Goal: Find specific page/section: Find specific page/section

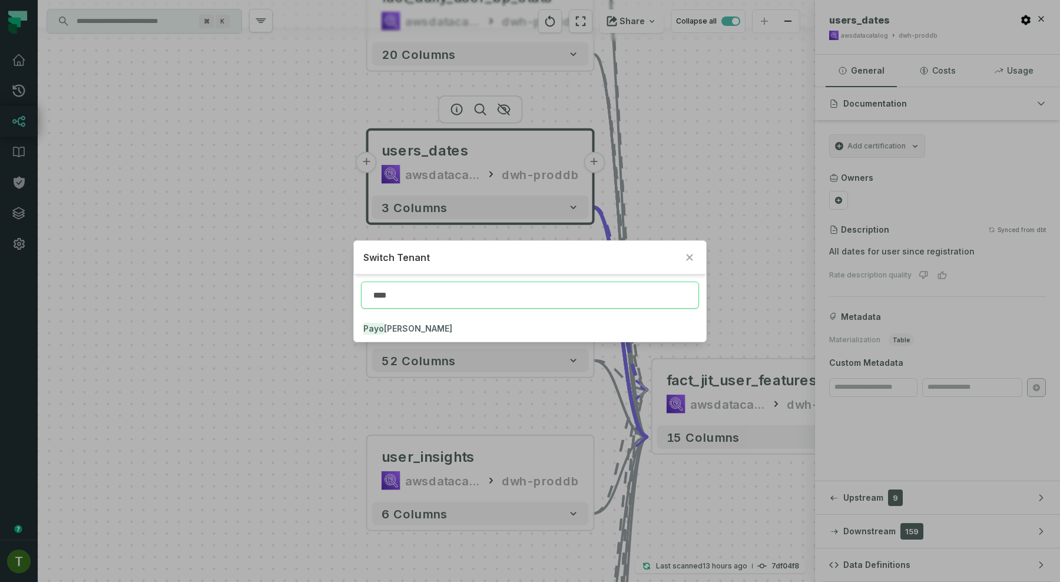
type input "****"
click button "Payo [PERSON_NAME]" at bounding box center [530, 329] width 352 height 26
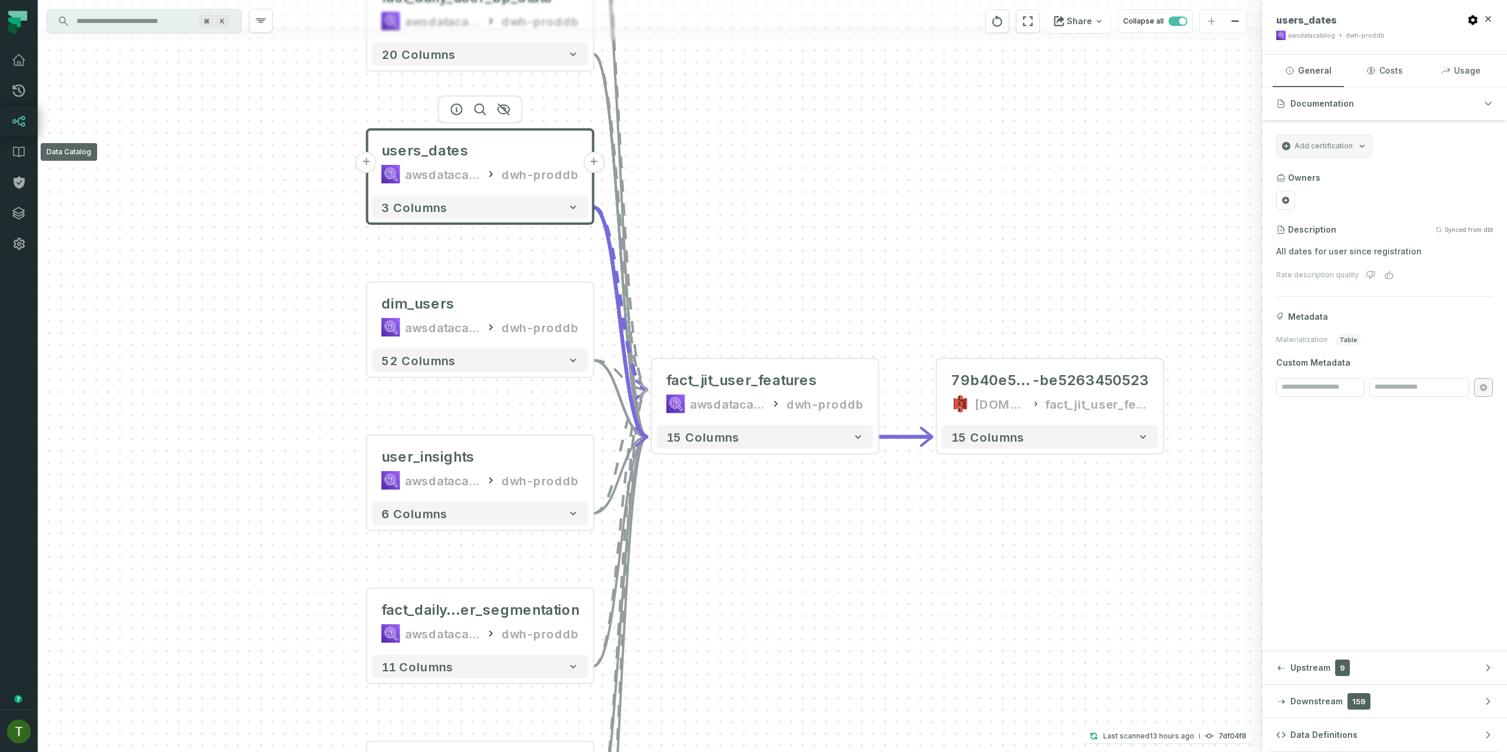
click at [21, 127] on icon at bounding box center [19, 121] width 14 height 14
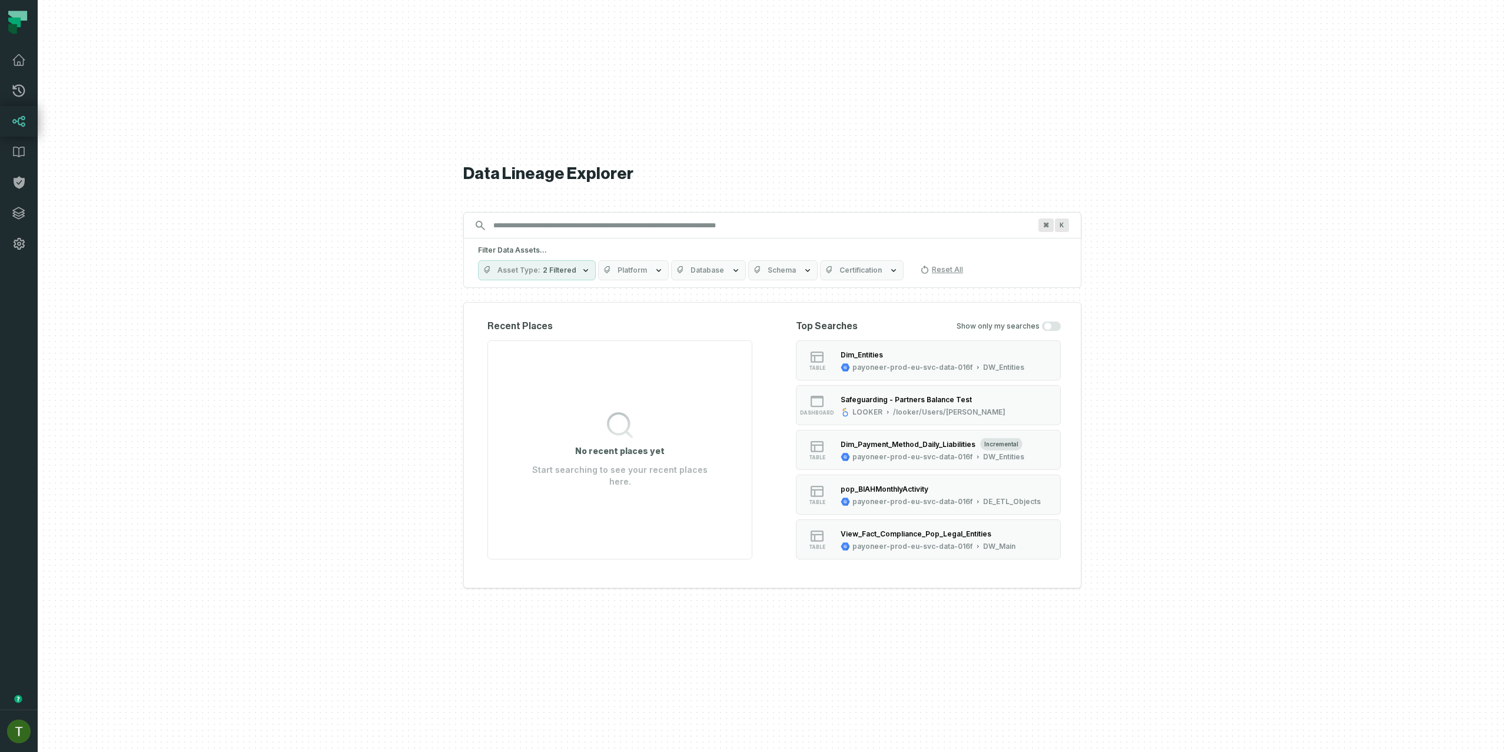
type input "**********"
click at [803, 271] on icon "button" at bounding box center [807, 270] width 9 height 9
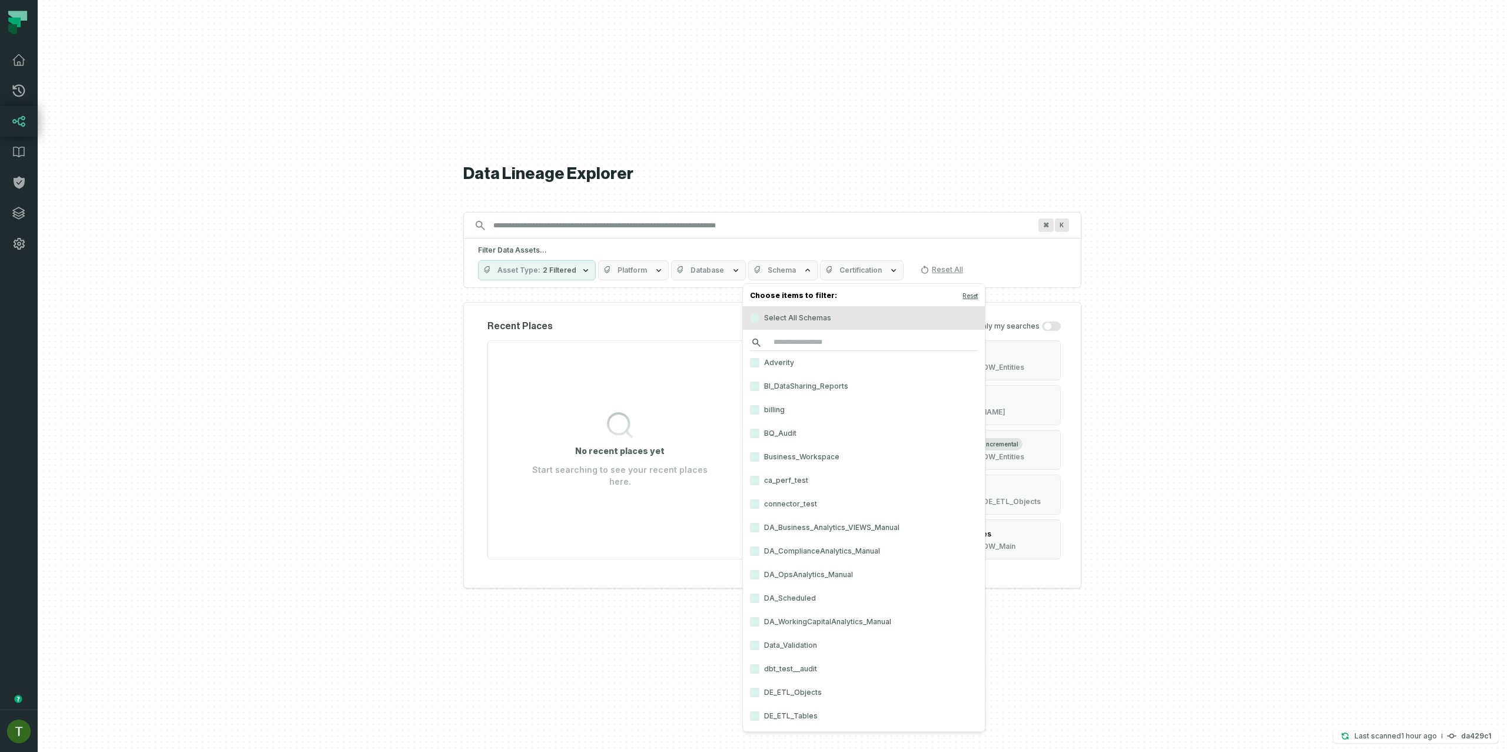
click at [818, 335] on input "search" at bounding box center [864, 342] width 228 height 16
paste input "**********"
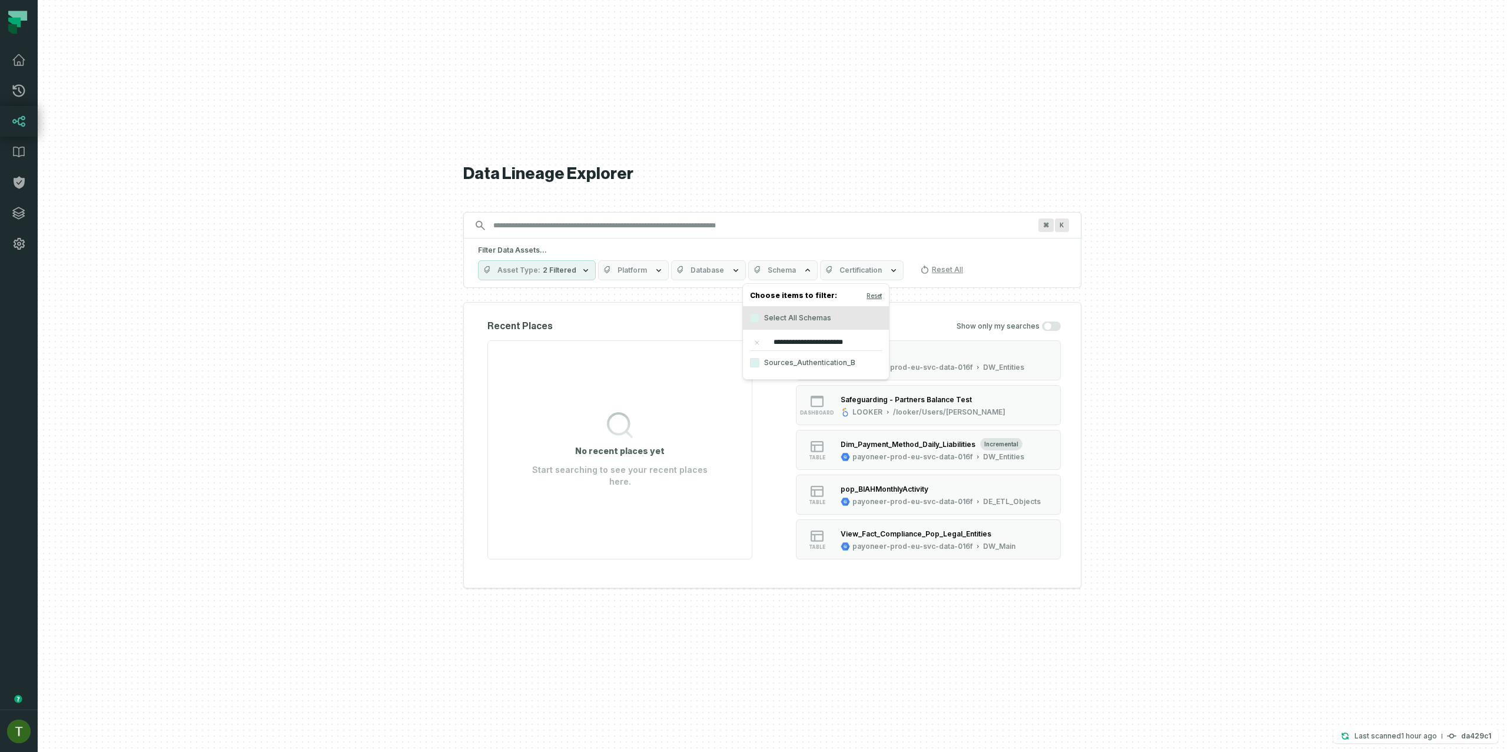
type input "**********"
click at [800, 366] on label "Sources_Authentication_B" at bounding box center [816, 363] width 146 height 24
click at [760, 366] on button "Sources_Authentication_B" at bounding box center [754, 362] width 9 height 9
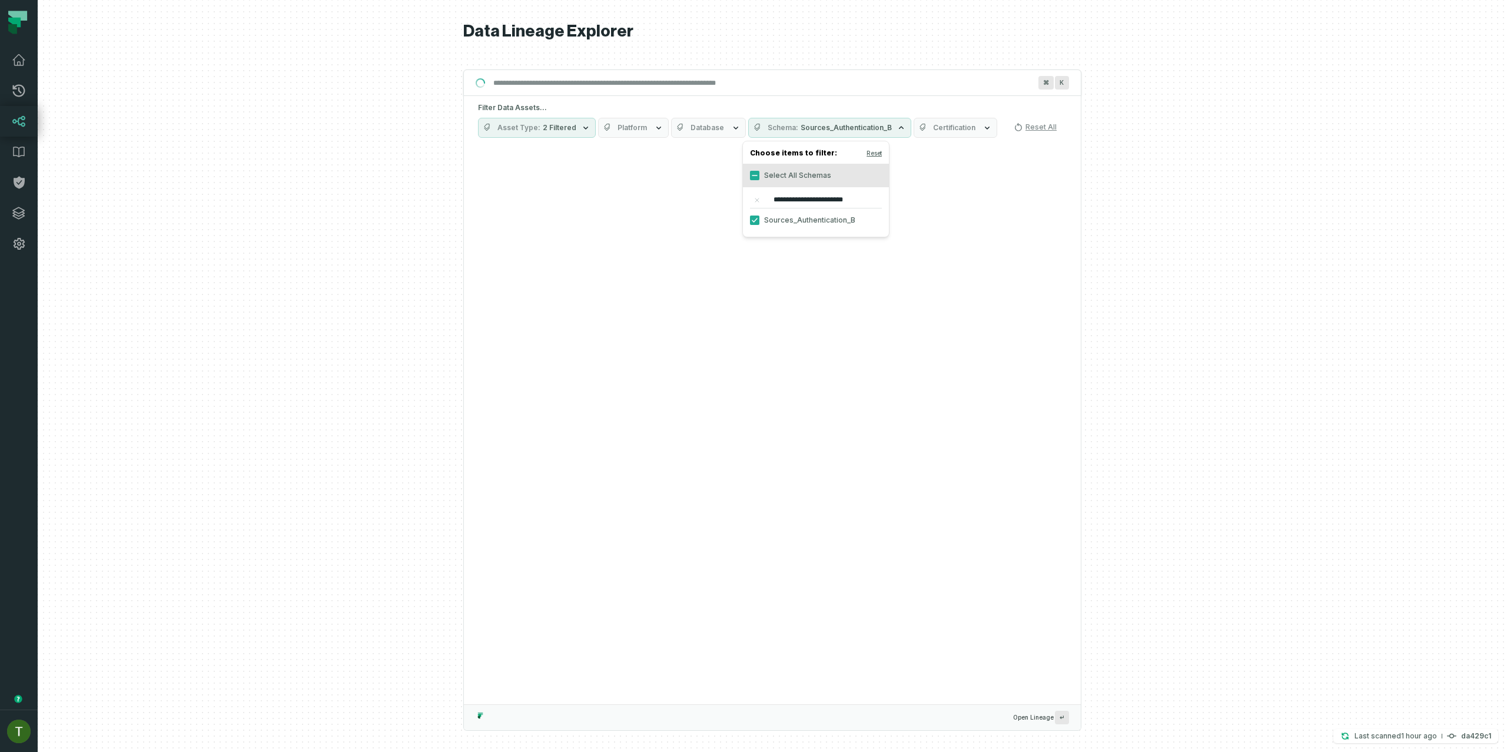
click at [1059, 309] on div at bounding box center [773, 376] width 1470 height 752
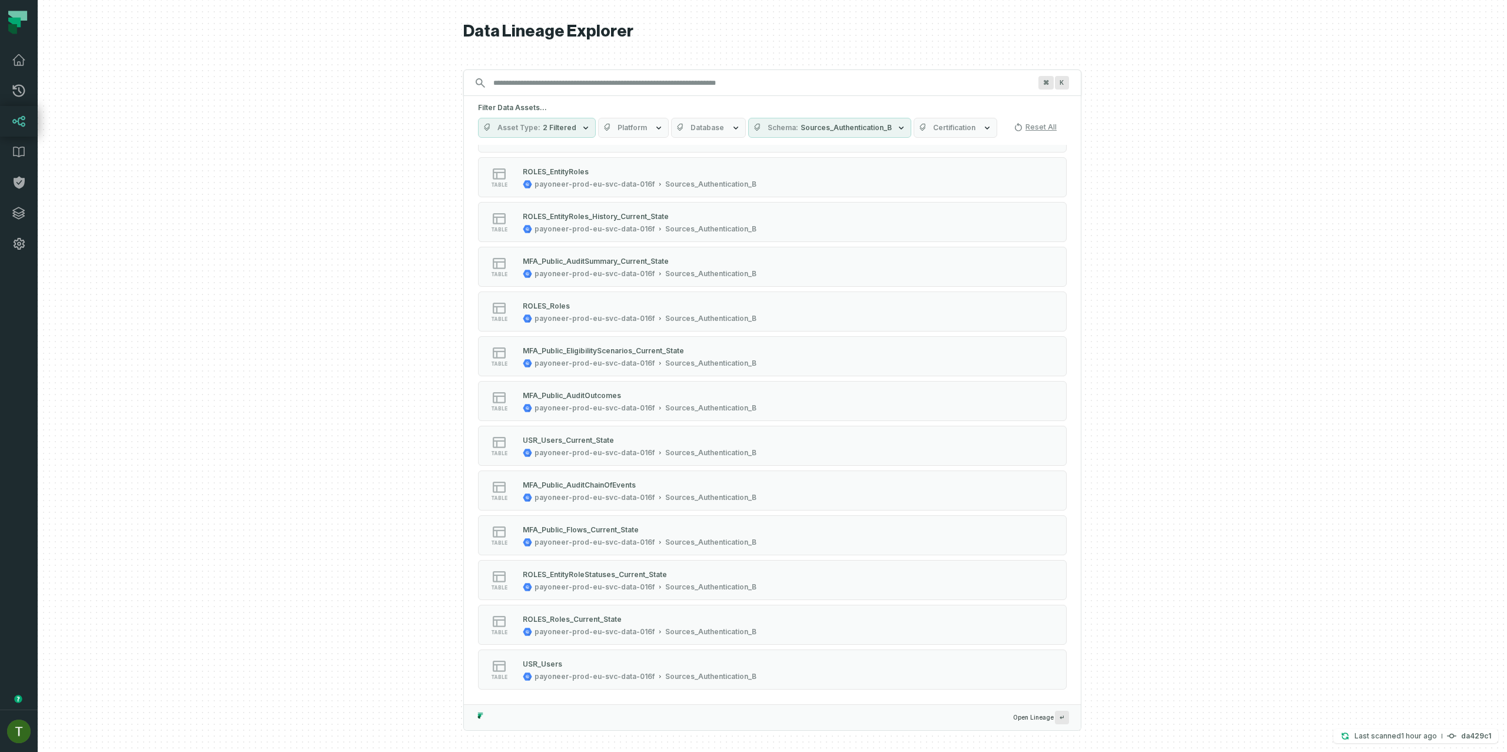
scroll to position [811, 0]
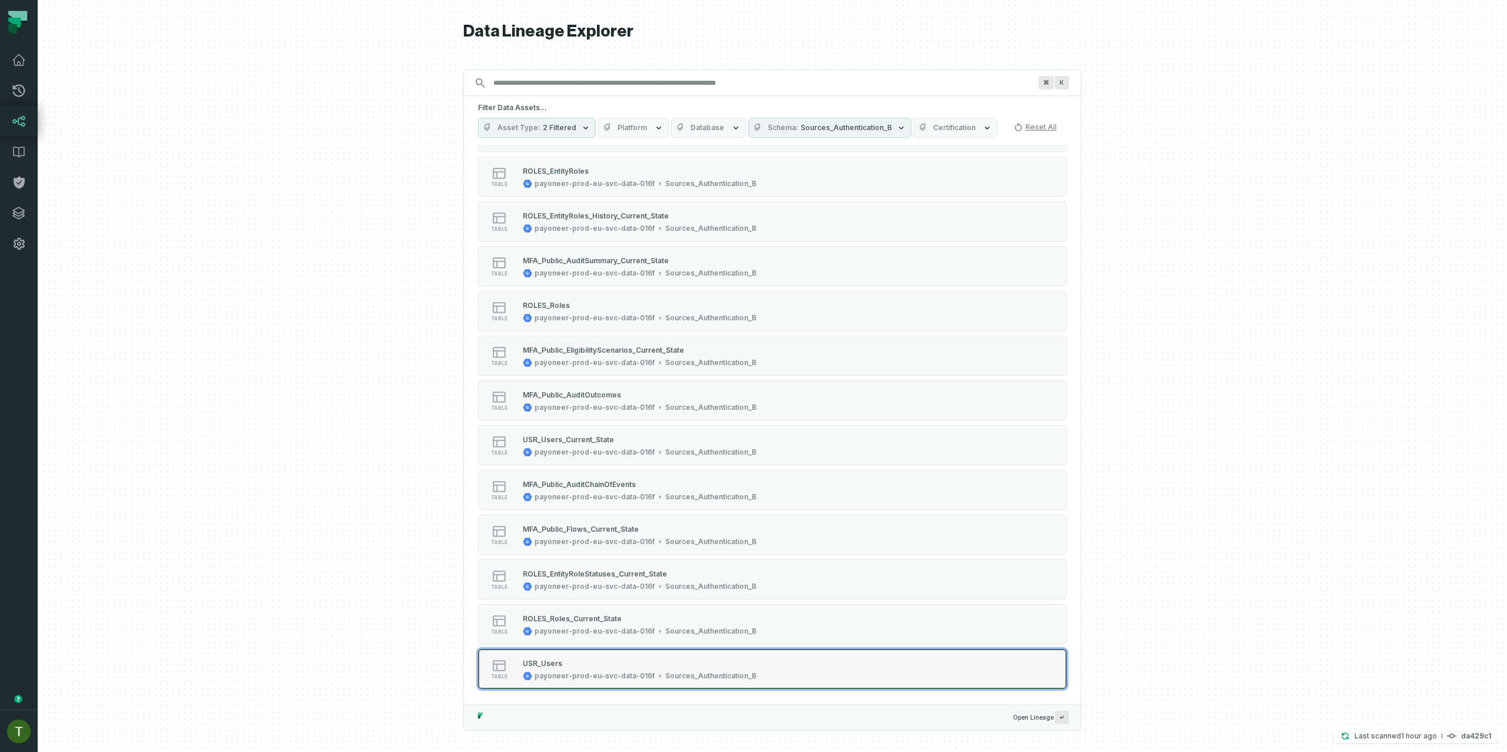
click at [680, 581] on div "USR_Users" at bounding box center [640, 663] width 234 height 12
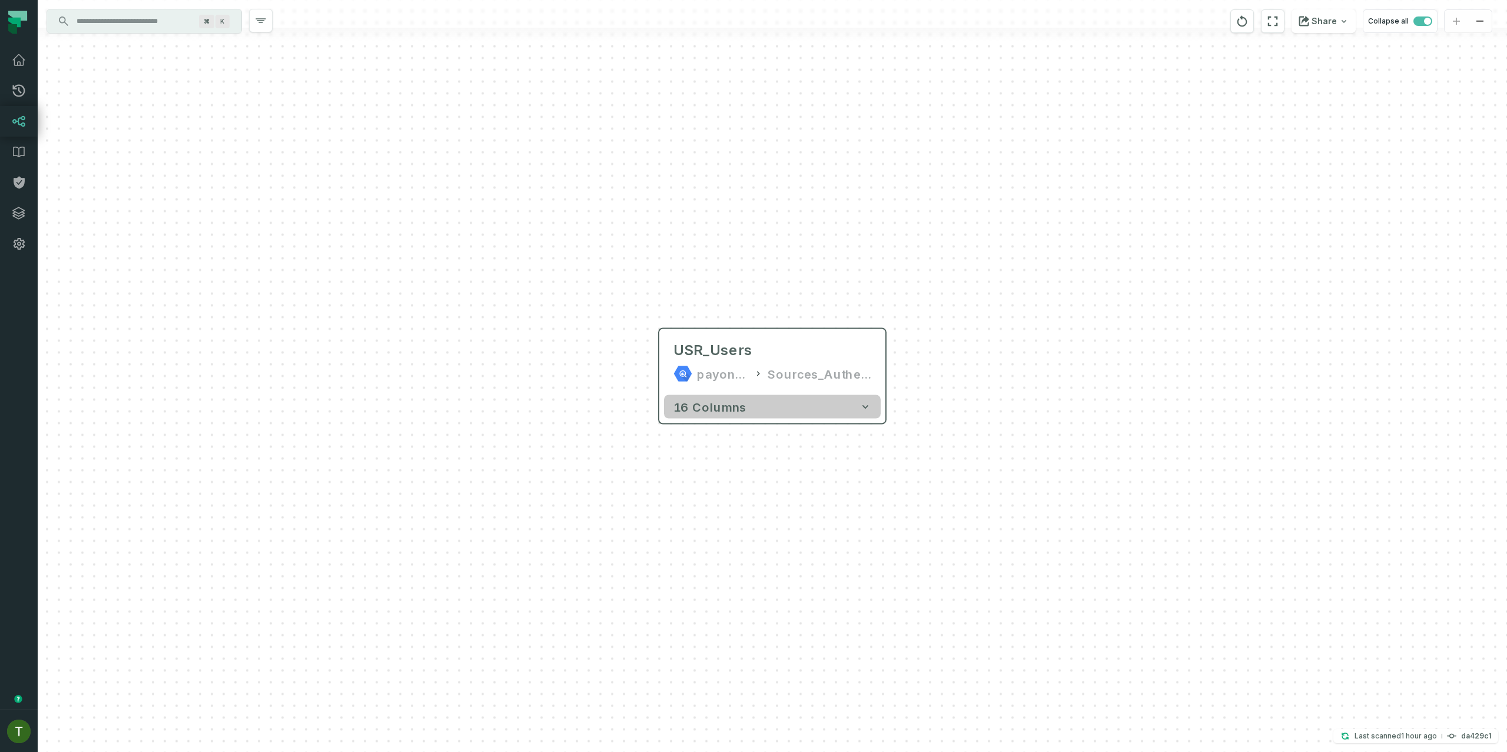
click at [731, 397] on button "16 columns" at bounding box center [772, 407] width 217 height 24
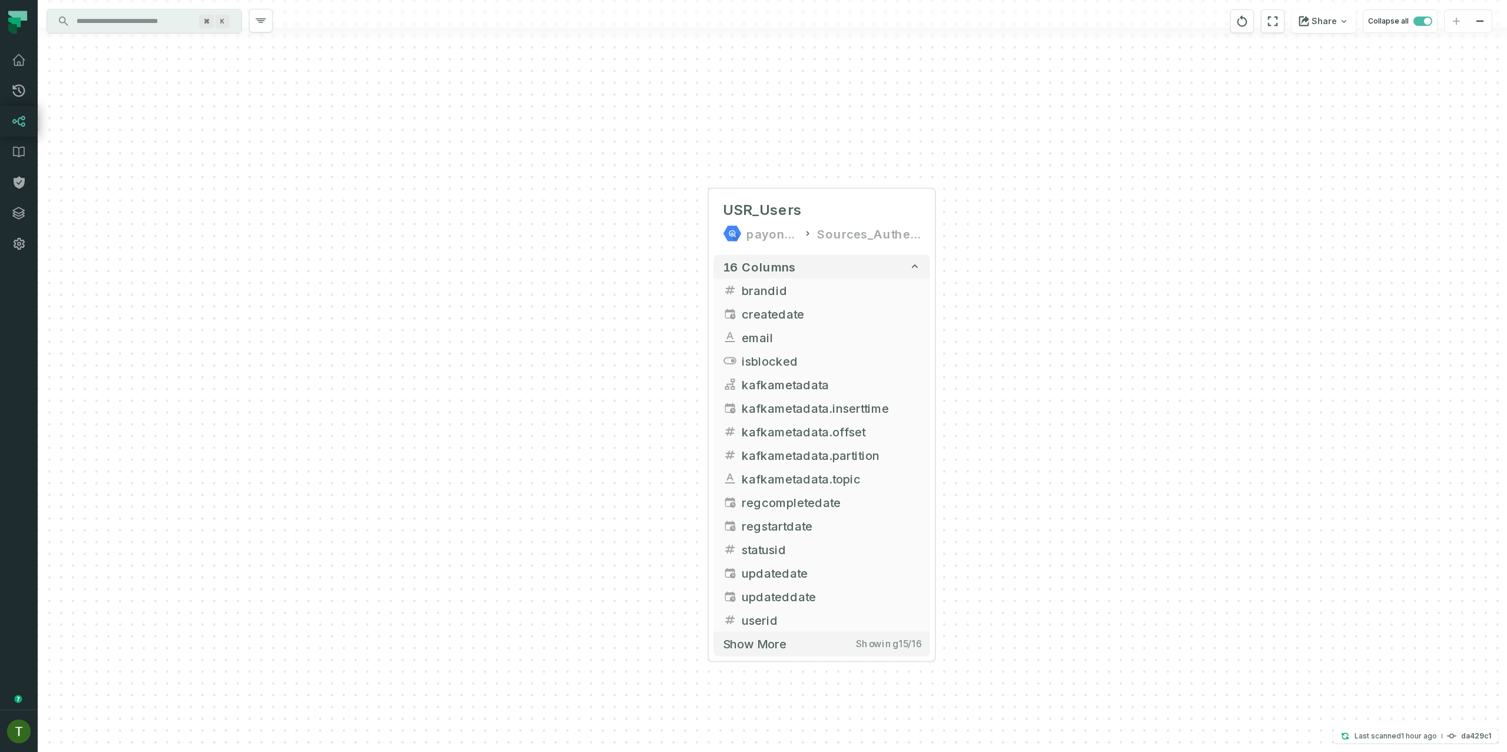
drag, startPoint x: 1126, startPoint y: 451, endPoint x: 1340, endPoint y: 231, distance: 306.9
click at [1059, 231] on div "USR_Users payoneer-prod-eu-svc-data-016f Sources_Authentication_B + 16 columns …" at bounding box center [773, 376] width 1470 height 752
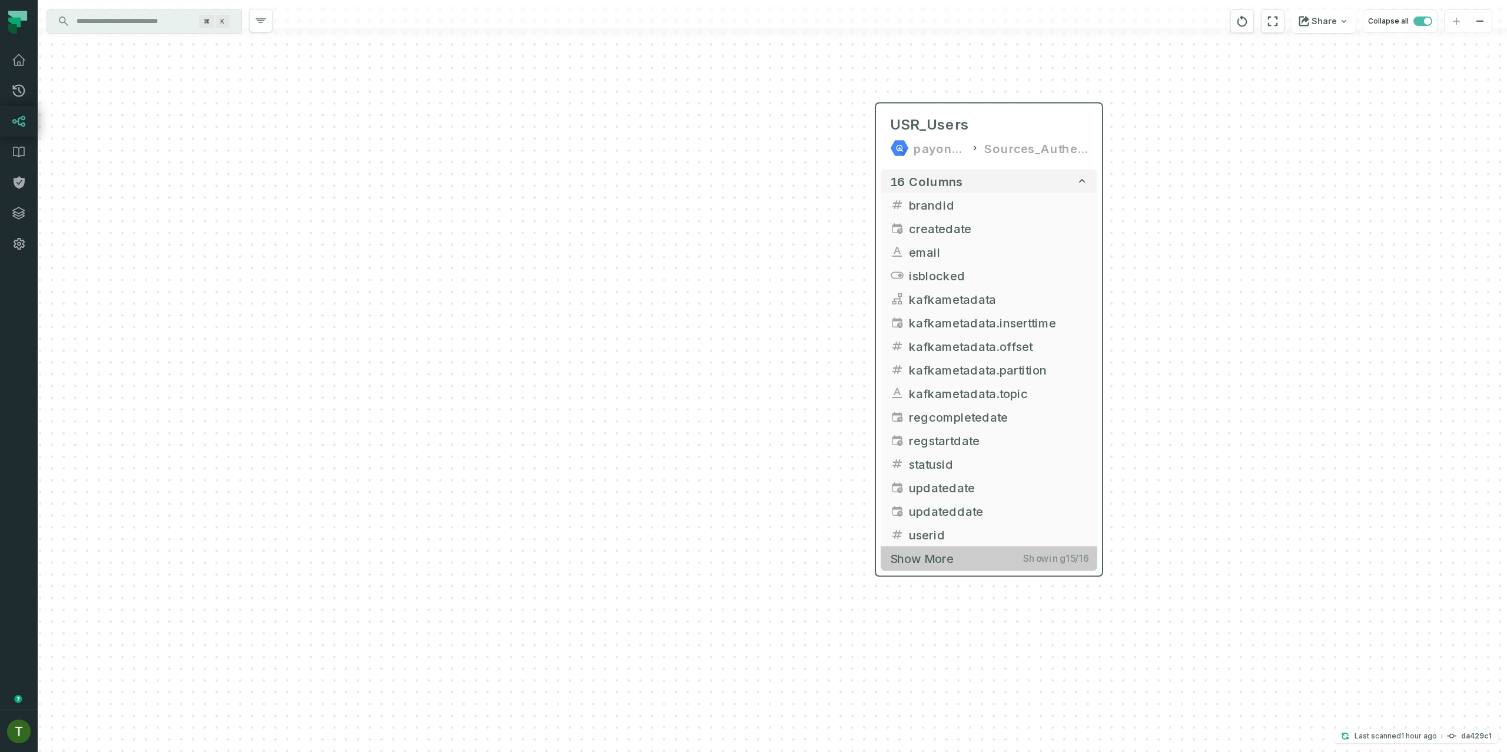
click at [1048, 551] on button "Show more Showing 15 / 16" at bounding box center [989, 558] width 217 height 24
click at [954, 280] on span "isblocked" at bounding box center [998, 276] width 179 height 18
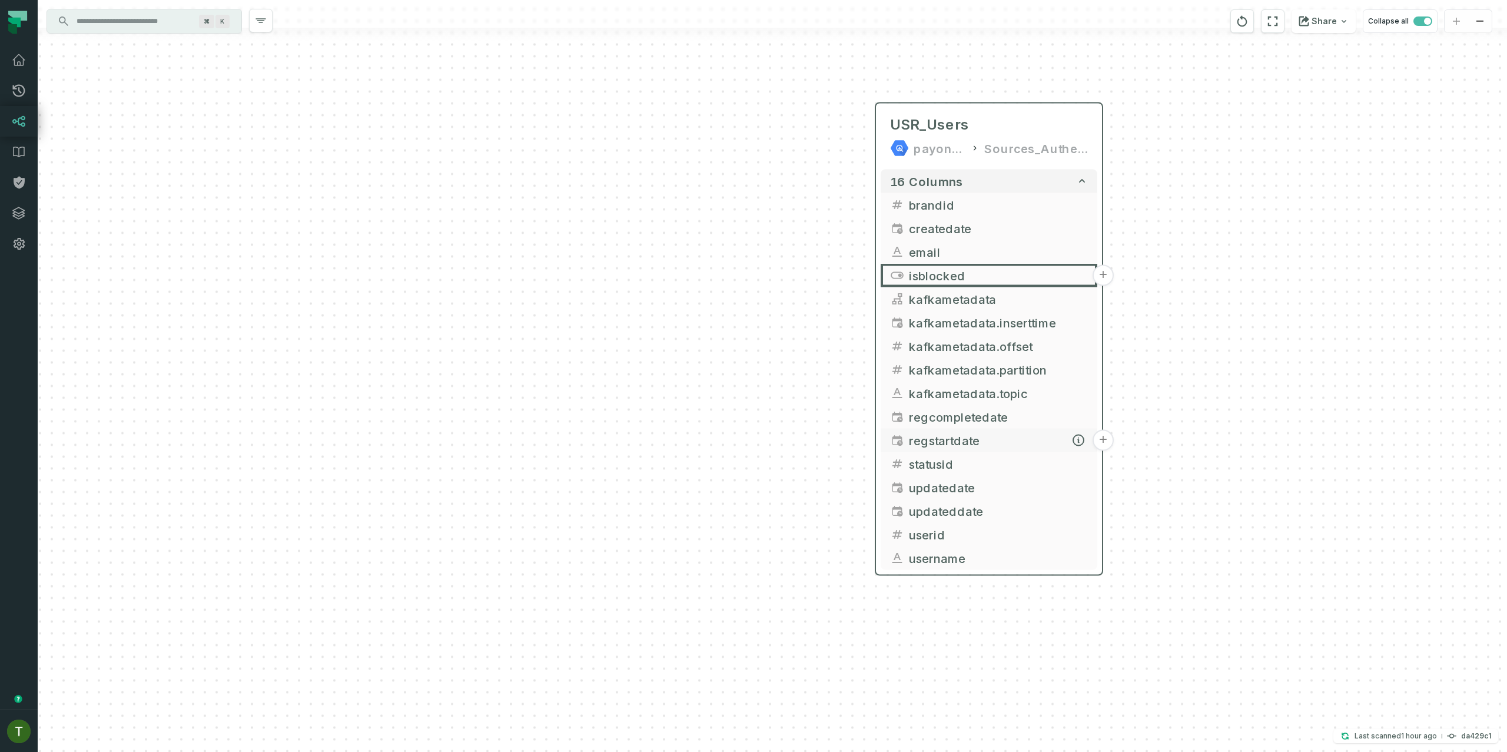
click at [957, 443] on span "regstartdate" at bounding box center [998, 441] width 179 height 18
click at [976, 377] on span "kafkametadata.partition" at bounding box center [998, 370] width 179 height 18
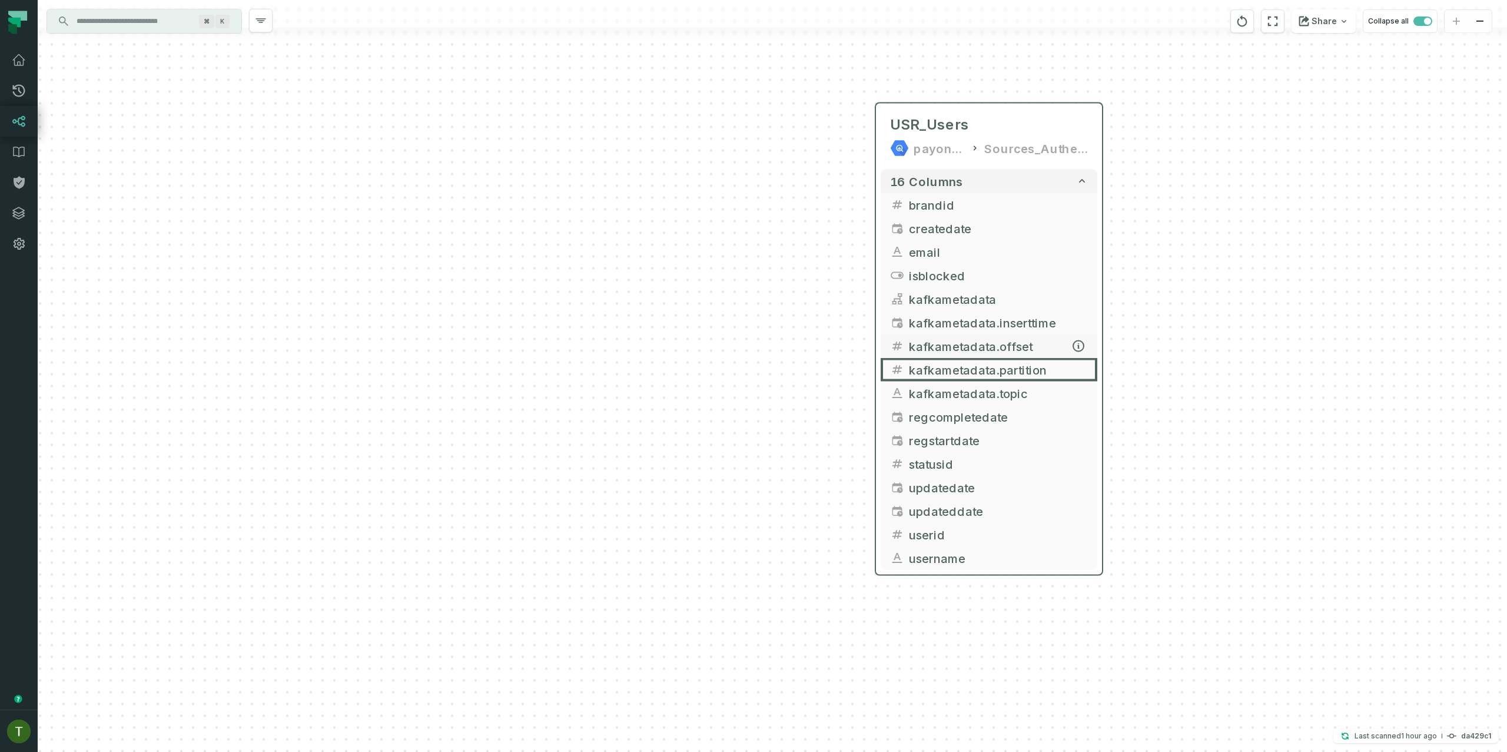
click at [972, 345] on span "kafkametadata.offset" at bounding box center [998, 346] width 179 height 18
click at [957, 386] on span "kafkametadata.topic" at bounding box center [998, 394] width 179 height 18
click at [972, 304] on span "kafkametadata" at bounding box center [998, 299] width 179 height 18
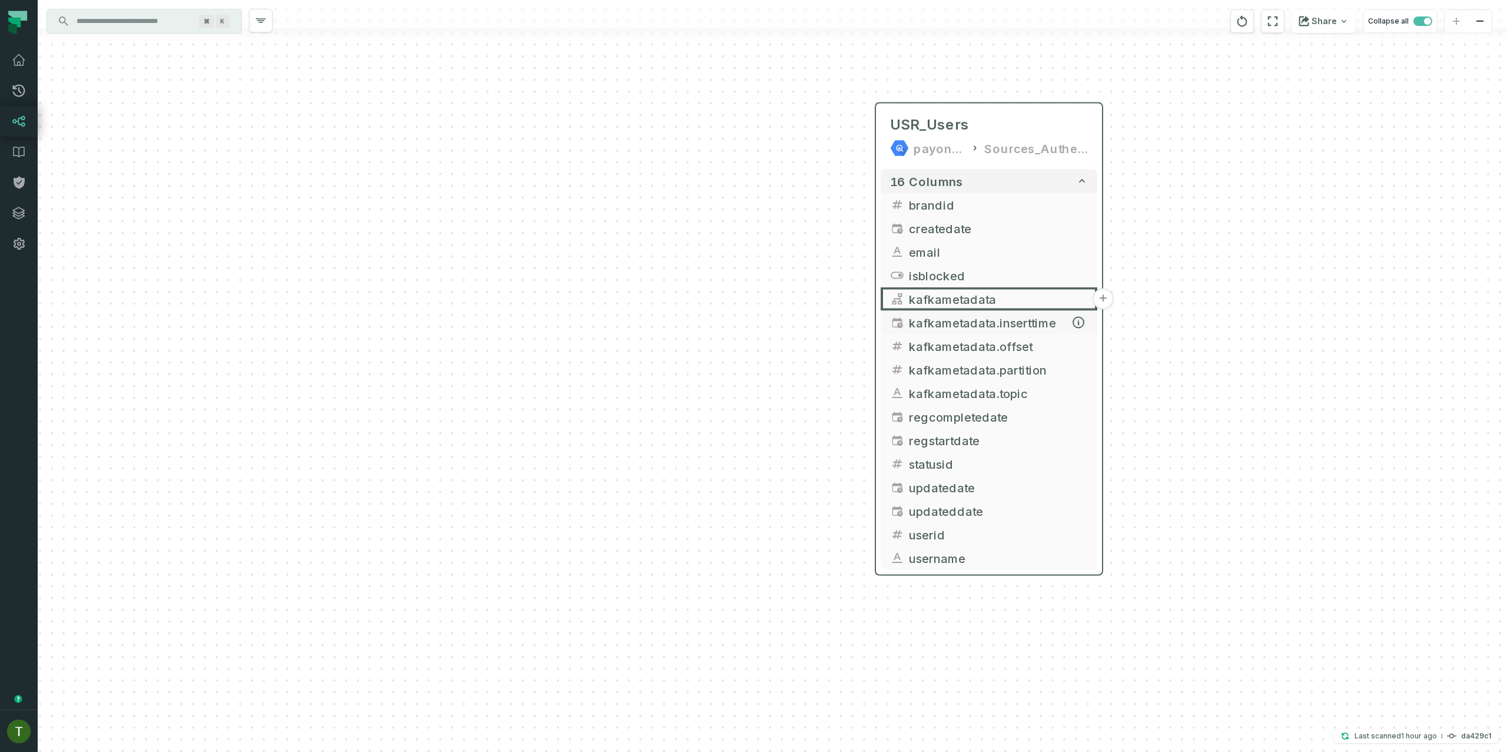
click at [975, 323] on span "kafkametadata.inserttime" at bounding box center [998, 323] width 179 height 18
click at [975, 344] on span "kafkametadata.offset" at bounding box center [998, 348] width 179 height 18
click at [975, 357] on button "kafkametadata.offset" at bounding box center [989, 348] width 217 height 24
click at [975, 367] on span "kafkametadata.partition" at bounding box center [998, 372] width 179 height 18
click at [969, 393] on span "kafkametadata.topic" at bounding box center [998, 395] width 179 height 18
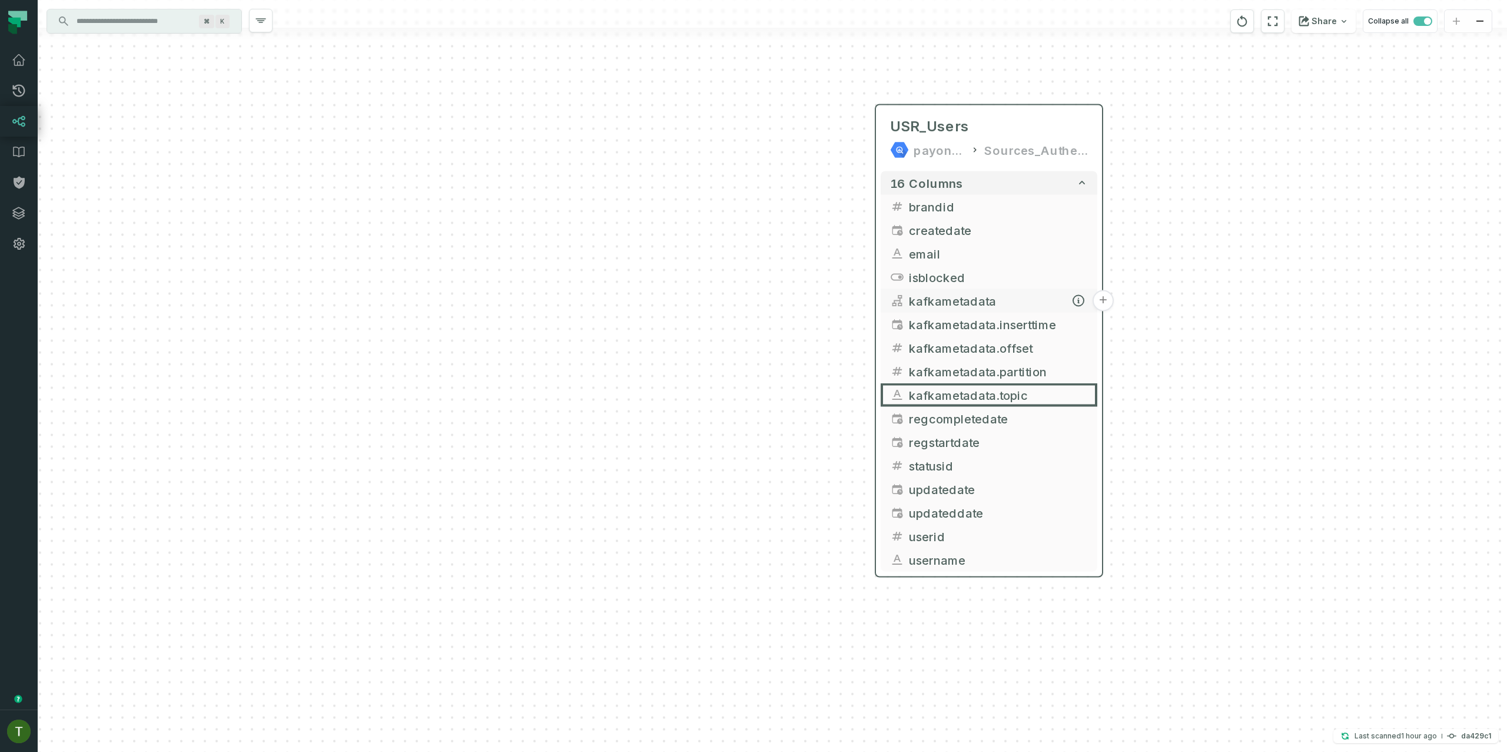
click at [968, 292] on span "kafkametadata" at bounding box center [998, 301] width 179 height 18
